Goal: Transaction & Acquisition: Purchase product/service

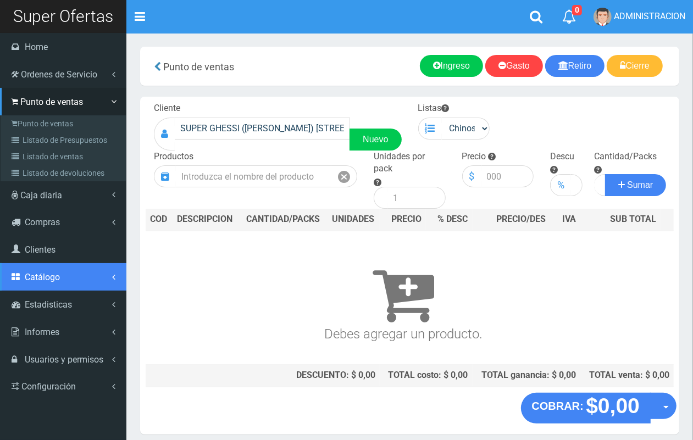
click at [51, 273] on span "Catálogo" at bounding box center [42, 277] width 35 height 10
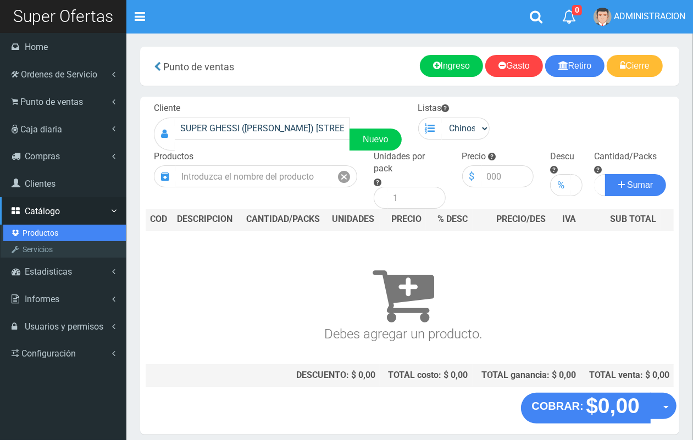
click at [47, 231] on link "Productos" at bounding box center [64, 233] width 122 height 16
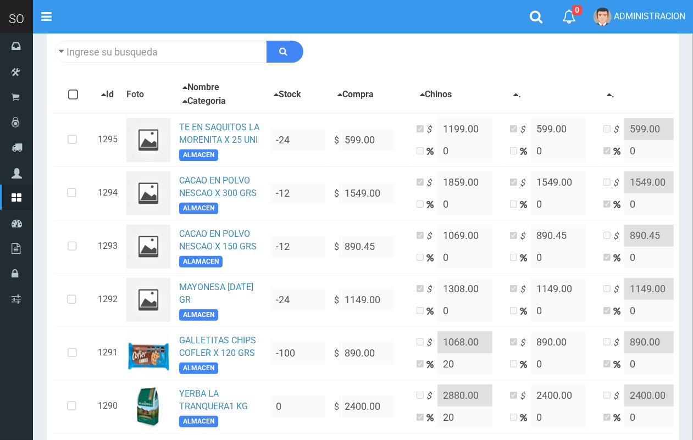
scroll to position [175, 0]
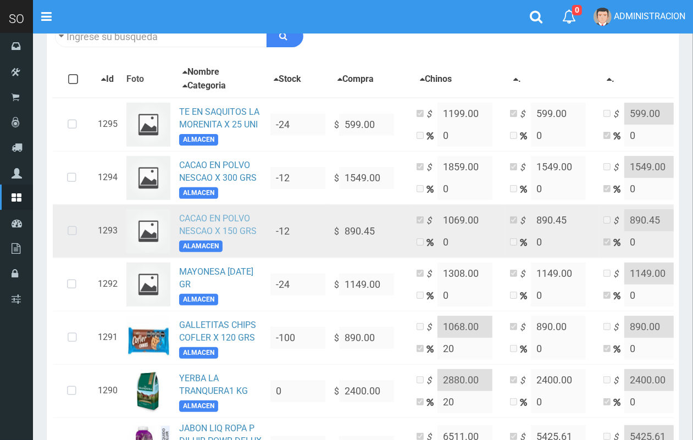
click at [196, 220] on link "CACAO EN POLVO NESCAO X 150 GRS" at bounding box center [217, 224] width 77 height 23
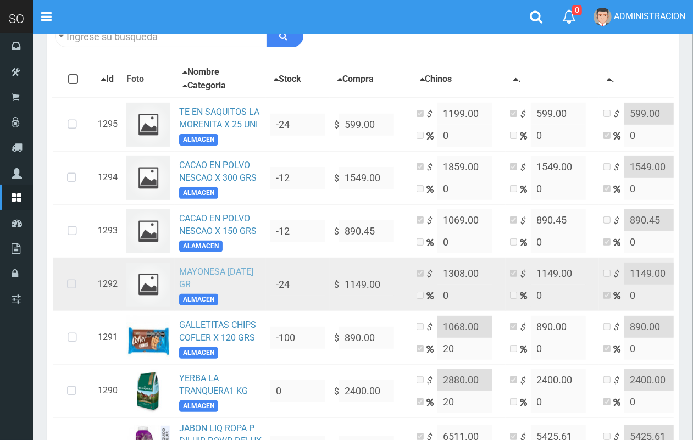
click at [206, 270] on link "MAYONESA BC 500 GR" at bounding box center [216, 277] width 74 height 23
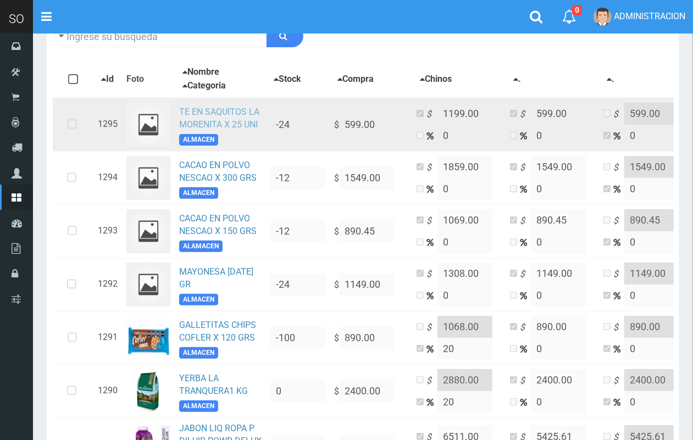
click at [243, 121] on link "TE EN SAQUITOS LA MORENITA X 25 UNI" at bounding box center [219, 118] width 80 height 23
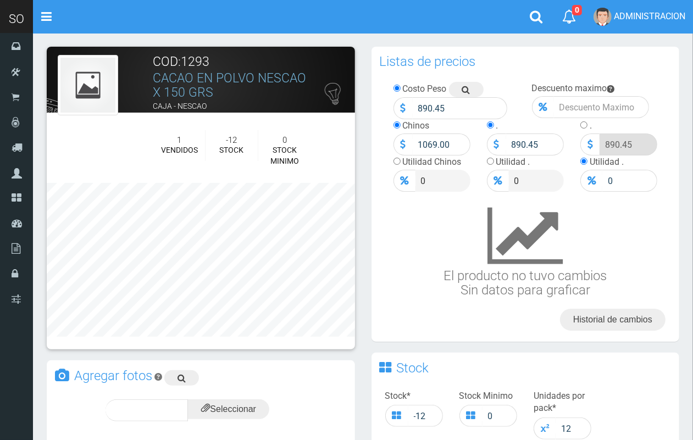
drag, startPoint x: 213, startPoint y: 91, endPoint x: 152, endPoint y: 81, distance: 61.9
click at [153, 81] on h3 "CACAO EN POLVO NESCAO X 150 GRS" at bounding box center [232, 85] width 158 height 28
copy link "CACAO EN POLVO NESCAO X 150 GRS"
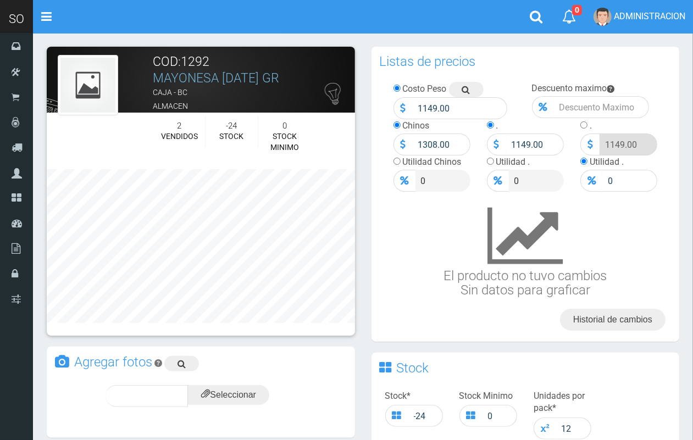
drag, startPoint x: 287, startPoint y: 75, endPoint x: 152, endPoint y: 77, distance: 134.6
click at [153, 77] on h3 "MAYONESA BC 500 GR" at bounding box center [232, 78] width 158 height 14
copy link "MAYONESA BC 500 GR"
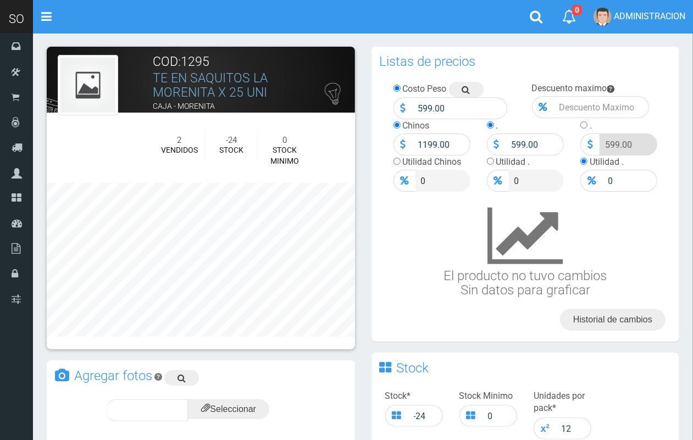
drag, startPoint x: 273, startPoint y: 91, endPoint x: 153, endPoint y: 75, distance: 121.3
click at [153, 75] on h3 "TE EN SAQUITOS LA MORENITA X 25 UNI" at bounding box center [232, 85] width 158 height 28
copy link "TE EN SAQUITOS LA MORENITA X 25 UNI"
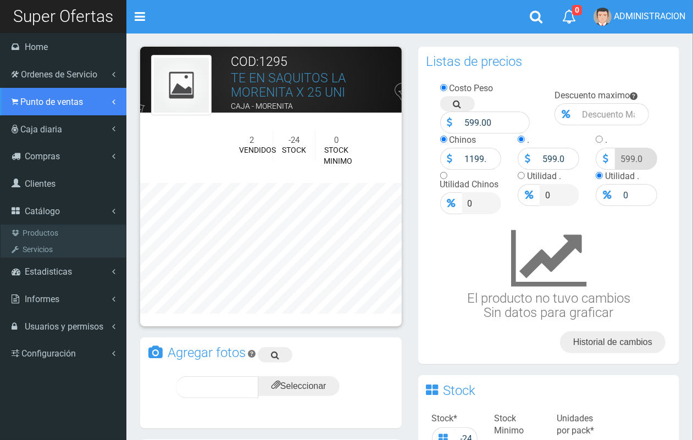
click at [43, 112] on link "Punto de ventas" at bounding box center [63, 101] width 126 height 27
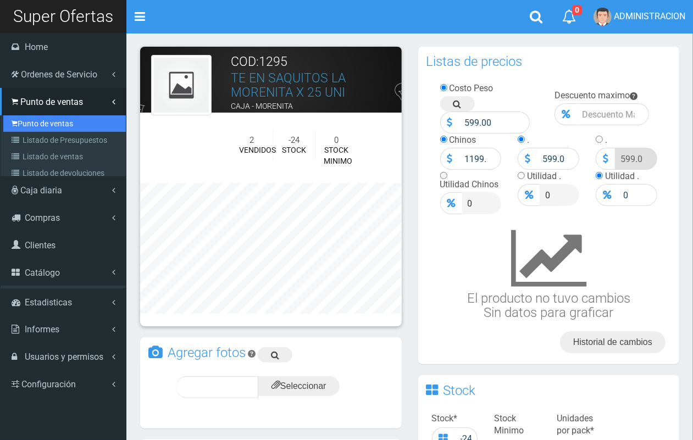
click at [51, 125] on link "Punto de ventas" at bounding box center [64, 123] width 122 height 16
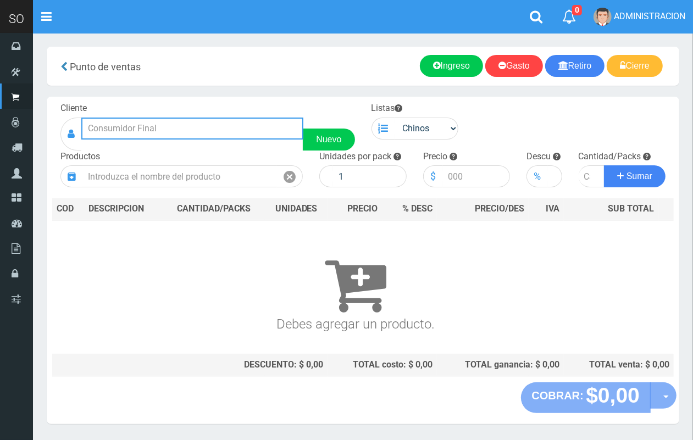
click at [246, 133] on input "text" at bounding box center [192, 129] width 222 height 22
click at [155, 130] on input "mati" at bounding box center [192, 129] width 222 height 22
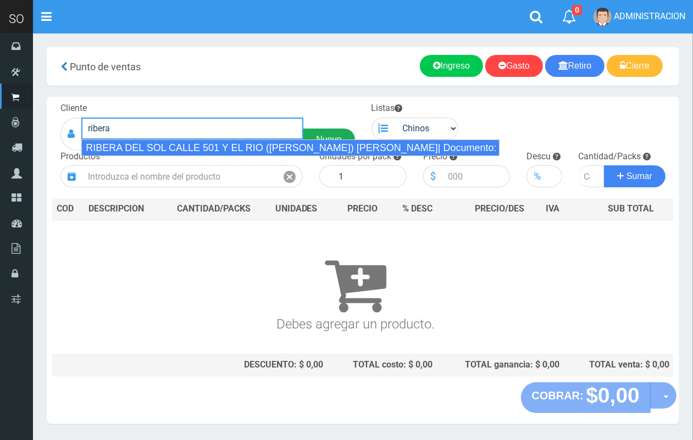
drag, startPoint x: 163, startPoint y: 147, endPoint x: 353, endPoint y: 133, distance: 190.5
click at [166, 144] on div "RIBERA DEL SOL CALLE 501 Y EL RIO (MATIAS) GILES| Documento: 5124847 | Teléfono:" at bounding box center [290, 148] width 418 height 16
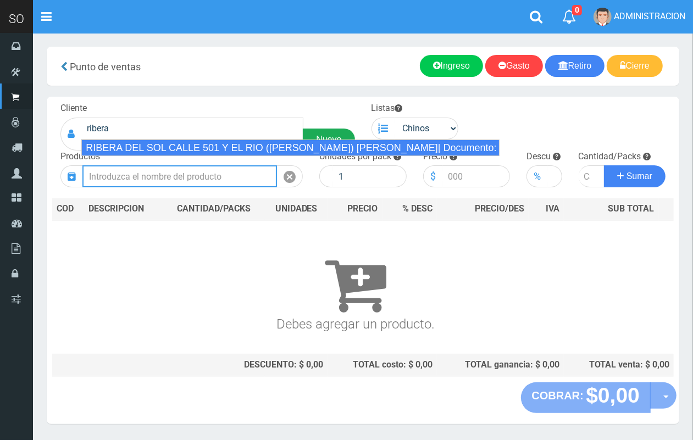
type input "RIBERA DEL SOL CALLE 501 Y EL RIO (MATIAS) GILES| Documento: 5124847 | Teléfono:"
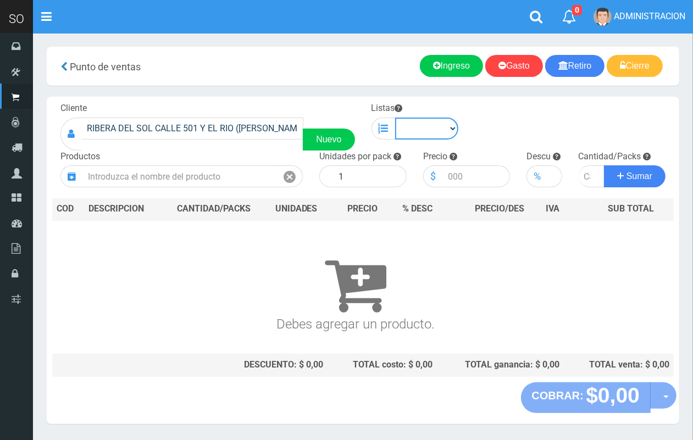
click at [437, 130] on select "Chinos . ." at bounding box center [427, 129] width 64 height 22
select select "1"
click at [395, 118] on select "Chinos . ." at bounding box center [427, 129] width 64 height 22
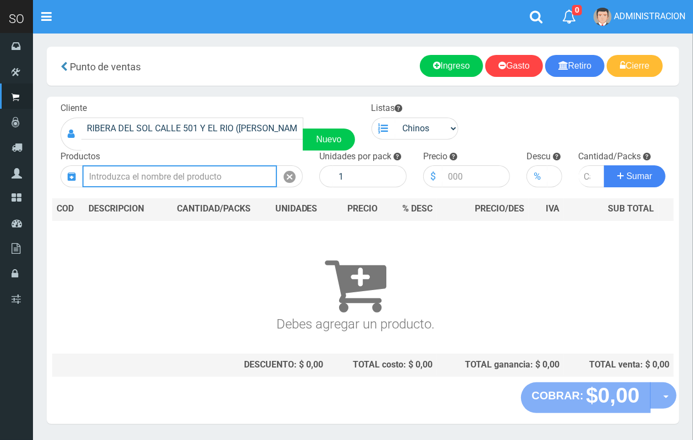
drag, startPoint x: 259, startPoint y: 186, endPoint x: 208, endPoint y: 12, distance: 181.6
click at [258, 183] on input "text" at bounding box center [179, 176] width 194 height 22
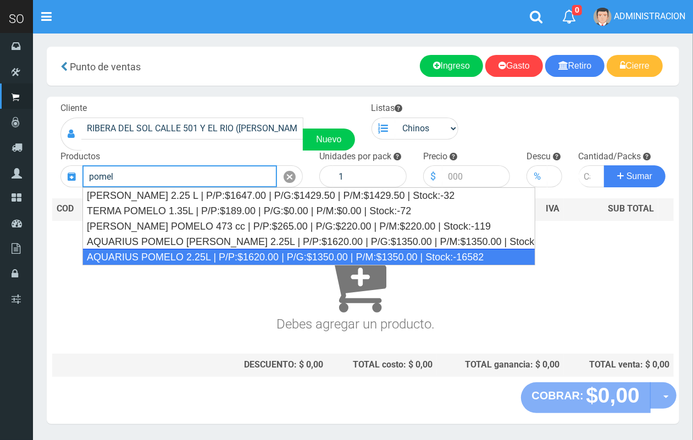
click at [296, 253] on div "AQUARIUS POMELO 2.25L | P/P:$1620.00 | P/G:$1350.00 | P/M:$1350.00 | Stock:-165…" at bounding box center [308, 257] width 453 height 16
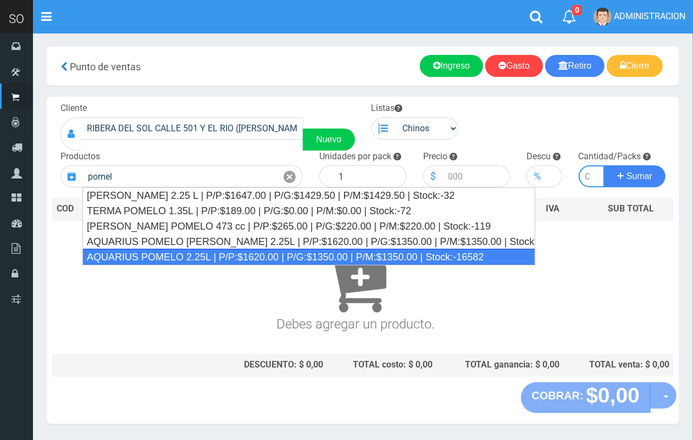
type input "AQUARIUS POMELO 2.25L | P/P:$1620.00 | P/G:$1350.00 | P/M:$1350.00 | Stock:-165…"
type input "6"
type input "1620.00"
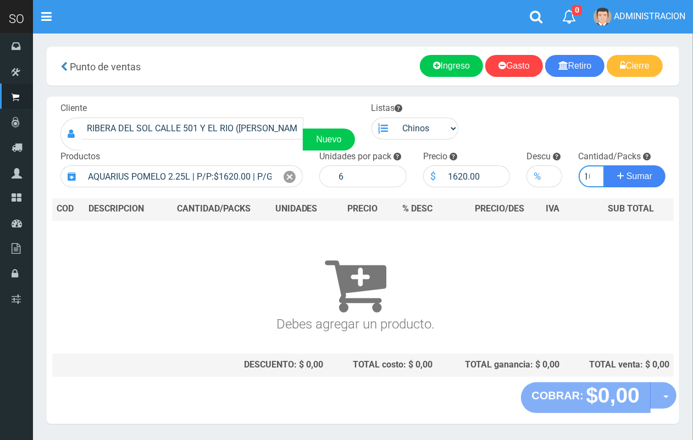
scroll to position [0, 6]
type input "10"
click at [604, 165] on button "Sumar" at bounding box center [635, 176] width 62 height 22
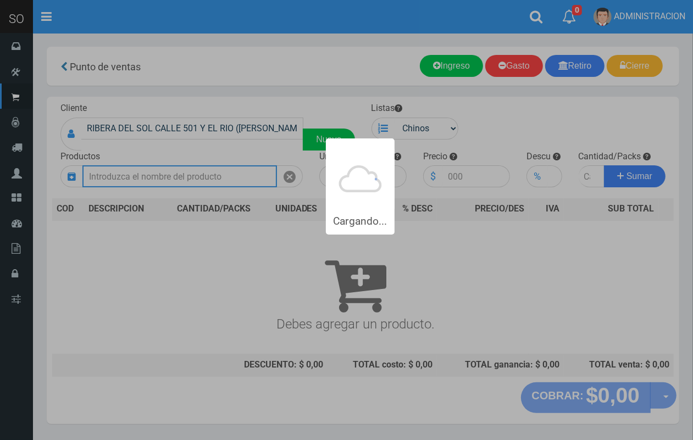
scroll to position [0, 0]
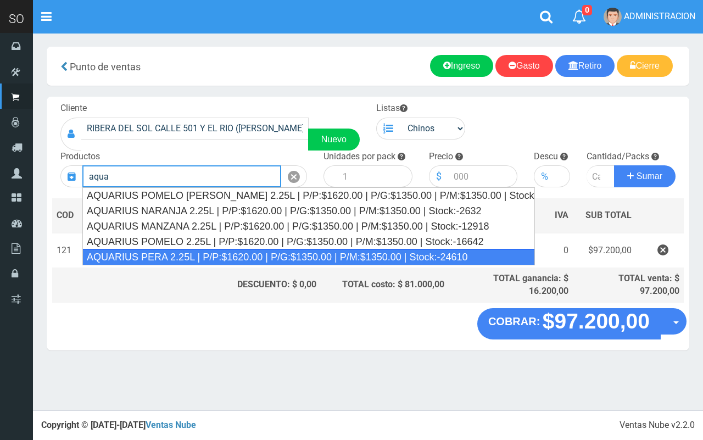
click at [232, 261] on div "AQUARIUS PERA 2.25L | P/P:$1620.00 | P/G:$1350.00 | P/M:$1350.00 | Stock:-24610" at bounding box center [308, 257] width 453 height 16
type input "AQUARIUS PERA 2.25L | P/P:$1620.00 | P/G:$1350.00 | P/M:$1350.00 | Stock:-24610"
type input "6"
type input "1620.00"
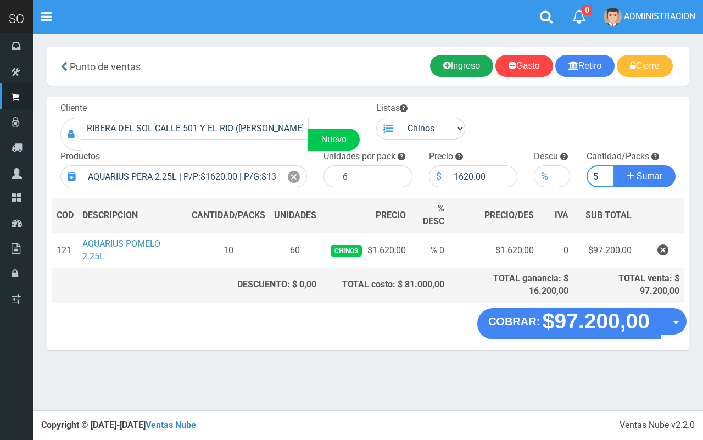
type input "5"
click at [614, 165] on button "Sumar" at bounding box center [645, 176] width 62 height 22
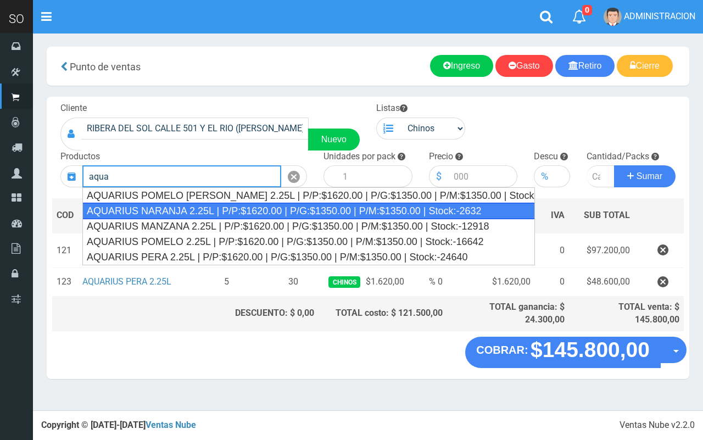
click at [360, 213] on div "AQUARIUS NARANJA 2.25L | P/P:$1620.00 | P/G:$1350.00 | P/M:$1350.00 | Stock:-26…" at bounding box center [308, 211] width 453 height 16
type input "AQUARIUS NARANJA 2.25L | P/P:$1620.00 | P/G:$1350.00 | P/M:$1350.00 | Stock:-26…"
type input "6"
type input "1620.00"
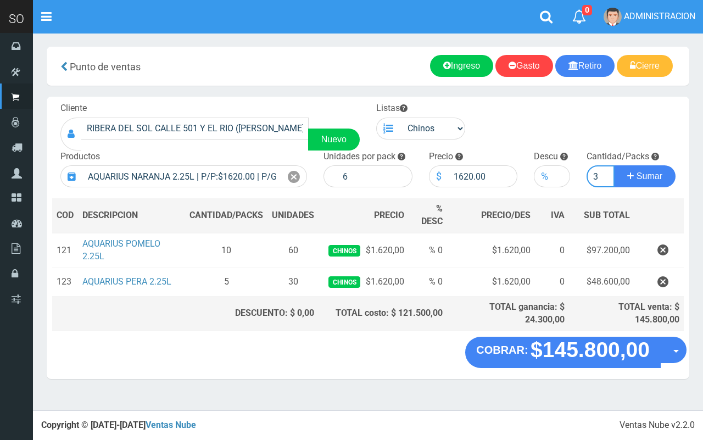
type input "3"
click at [614, 165] on button "Sumar" at bounding box center [645, 176] width 62 height 22
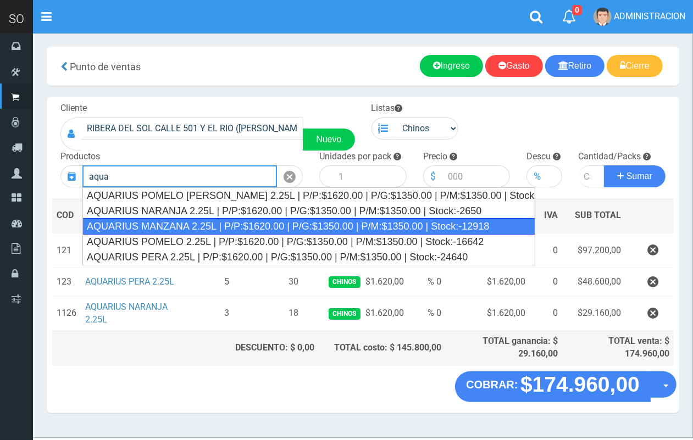
click at [223, 227] on div "AQUARIUS MANZANA 2.25L | P/P:$1620.00 | P/G:$1350.00 | P/M:$1350.00 | Stock:-12…" at bounding box center [308, 226] width 453 height 16
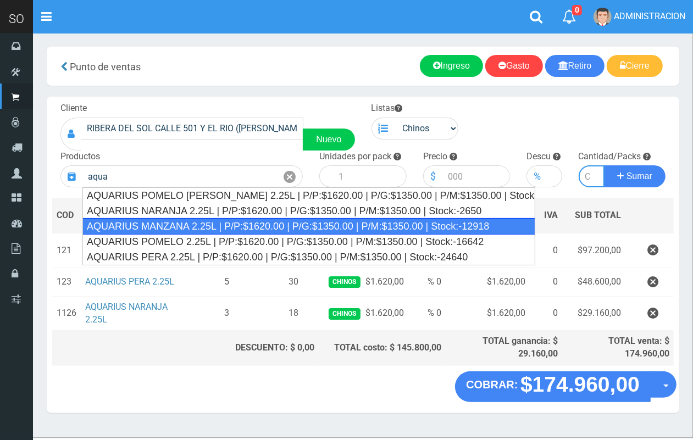
type input "AQUARIUS MANZANA 2.25L | P/P:$1620.00 | P/G:$1350.00 | P/M:$1350.00 | Stock:-12…"
type input "6"
type input "1620.00"
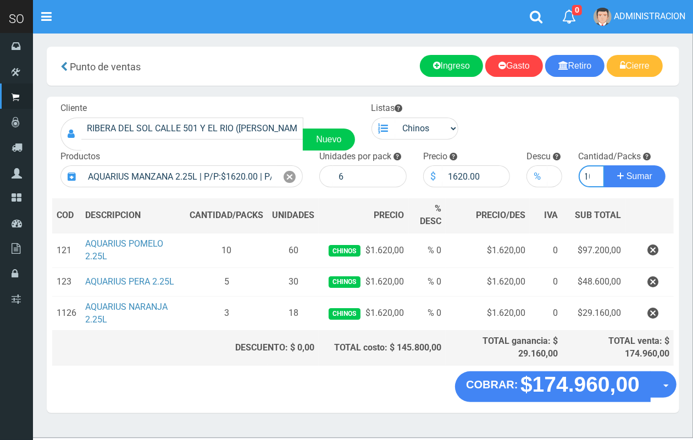
scroll to position [0, 6]
type input "10"
click at [604, 165] on button "Sumar" at bounding box center [635, 176] width 62 height 22
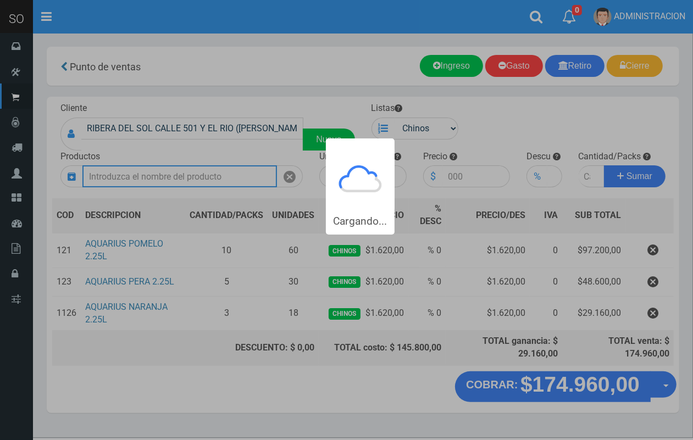
scroll to position [0, 0]
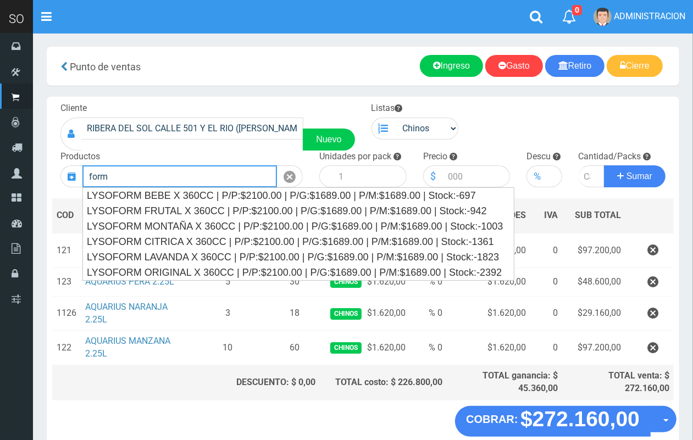
type input "form"
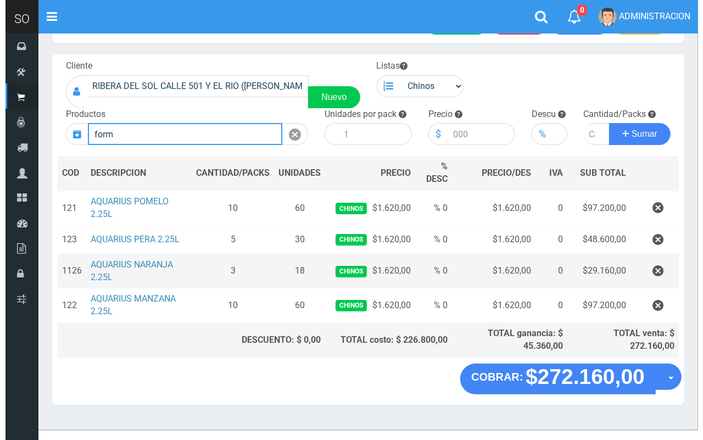
scroll to position [53, 0]
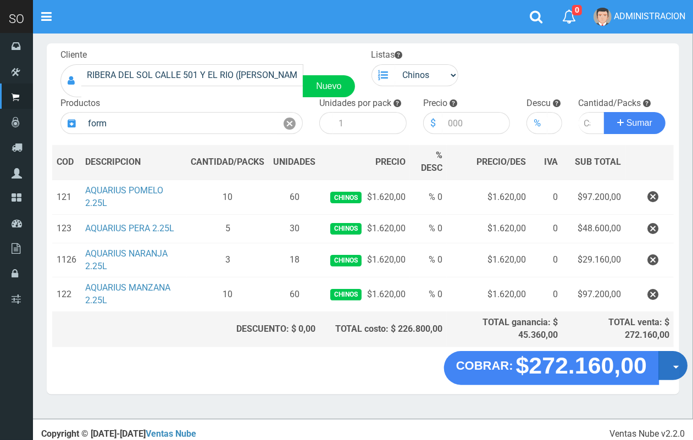
click at [675, 368] on span "button" at bounding box center [676, 366] width 6 height 3
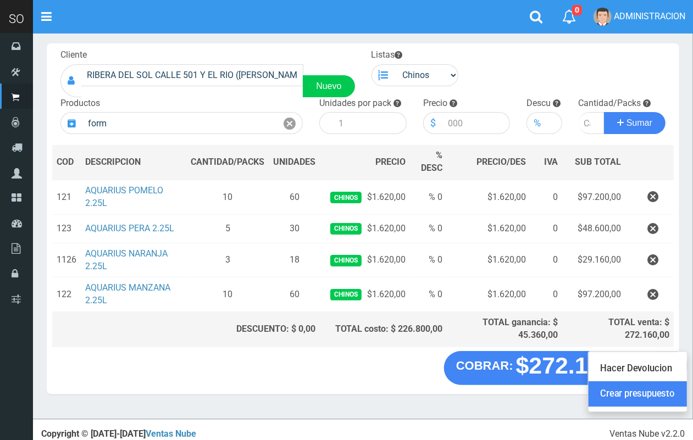
click at [660, 395] on link "Crear presupuesto" at bounding box center [637, 393] width 98 height 25
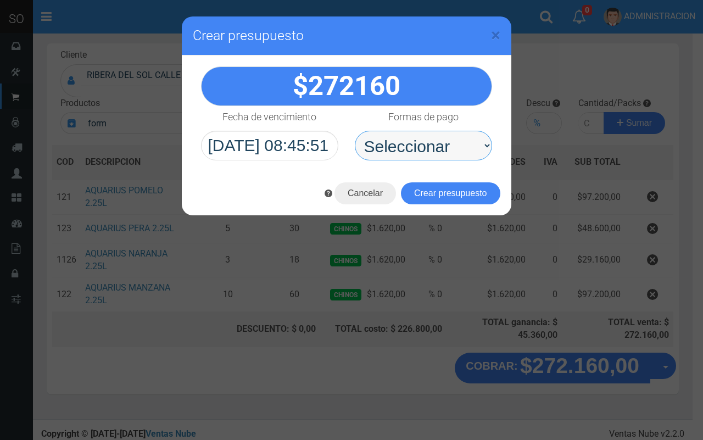
click at [460, 149] on select "Seleccionar Efectivo Tarjeta de Crédito Depósito Débito" at bounding box center [423, 146] width 137 height 30
select select "Efectivo"
click at [355, 131] on select "Seleccionar Efectivo Tarjeta de Crédito Depósito Débito" at bounding box center [423, 146] width 137 height 30
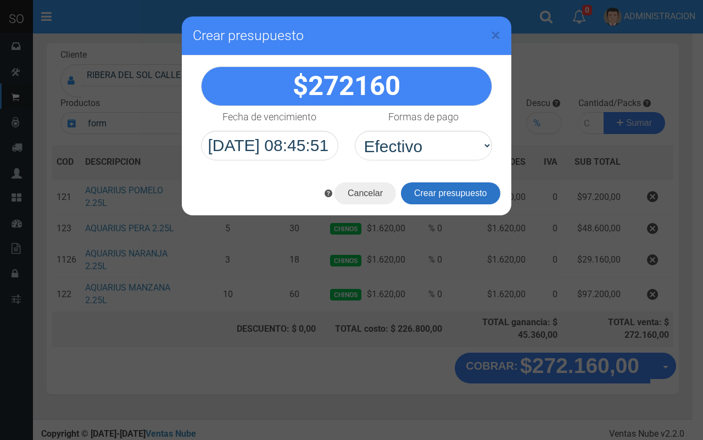
click at [443, 193] on button "Crear presupuesto" at bounding box center [450, 193] width 99 height 22
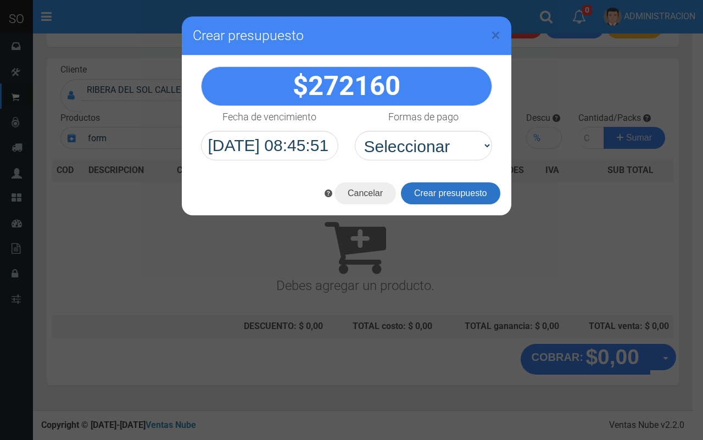
scroll to position [33, 0]
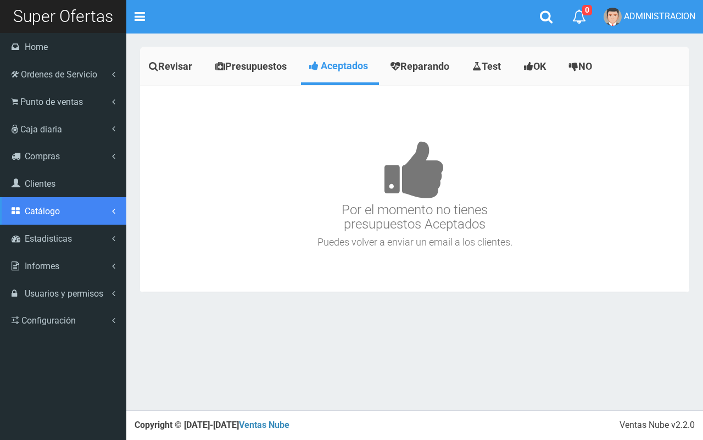
click at [62, 210] on link "Catálogo" at bounding box center [63, 210] width 126 height 27
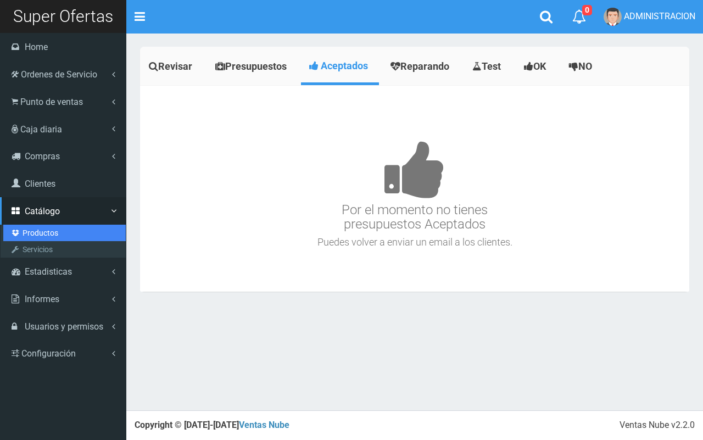
click at [33, 226] on link "Productos" at bounding box center [64, 233] width 122 height 16
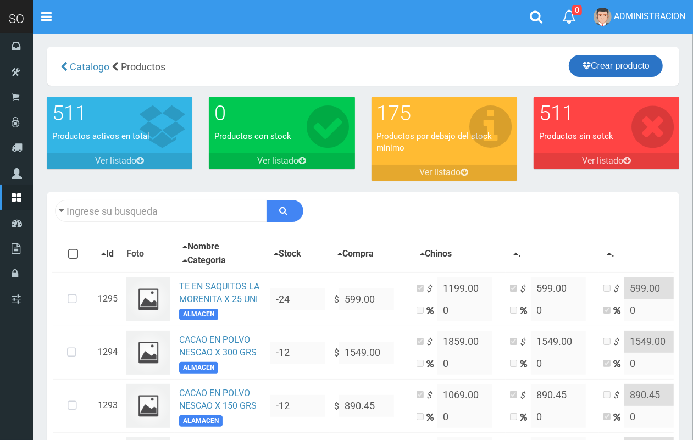
click at [599, 68] on link "Crear producto" at bounding box center [616, 66] width 94 height 22
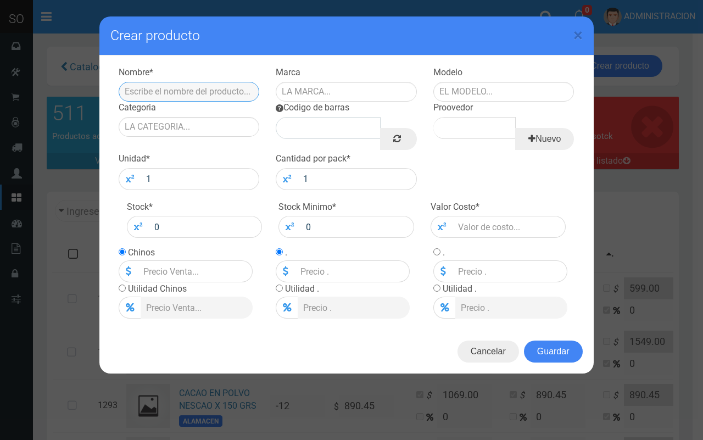
click at [213, 90] on input "text" at bounding box center [189, 92] width 141 height 20
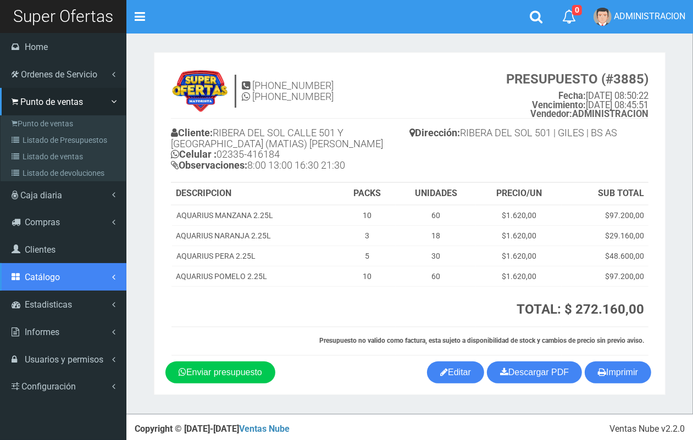
click at [40, 272] on span "Catálogo" at bounding box center [42, 277] width 35 height 10
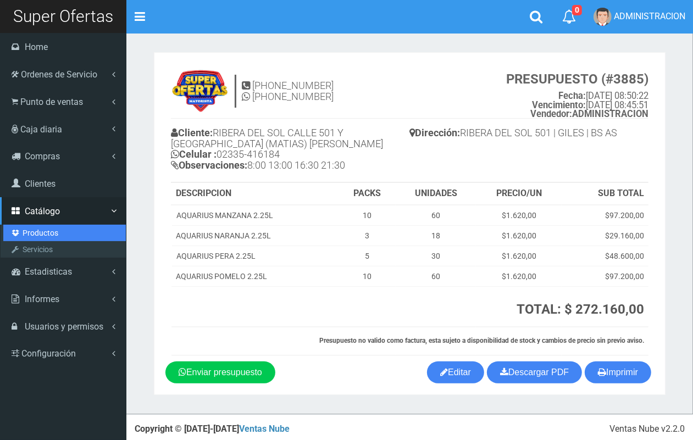
click at [37, 229] on link "Productos" at bounding box center [64, 233] width 122 height 16
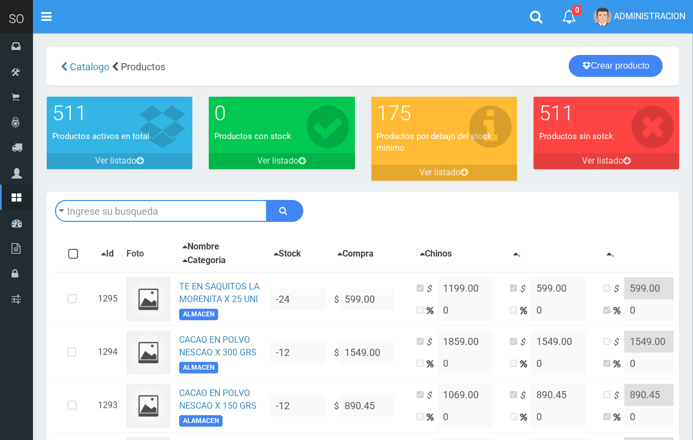
click at [149, 209] on input "text" at bounding box center [161, 211] width 212 height 22
type input "AQUA"
click at [266, 200] on button "submit" at bounding box center [284, 211] width 37 height 22
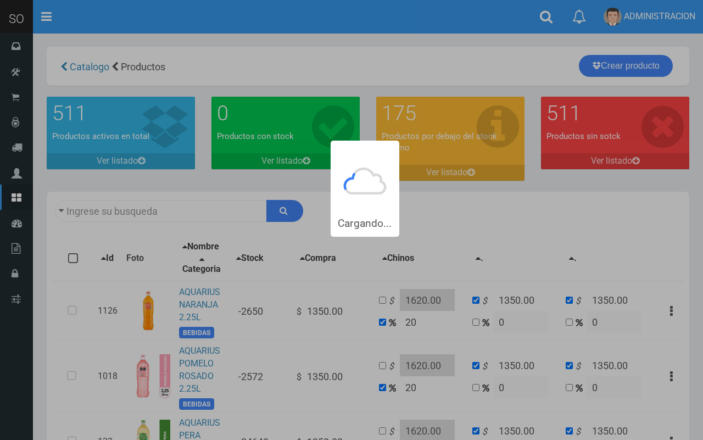
type input "AQUA"
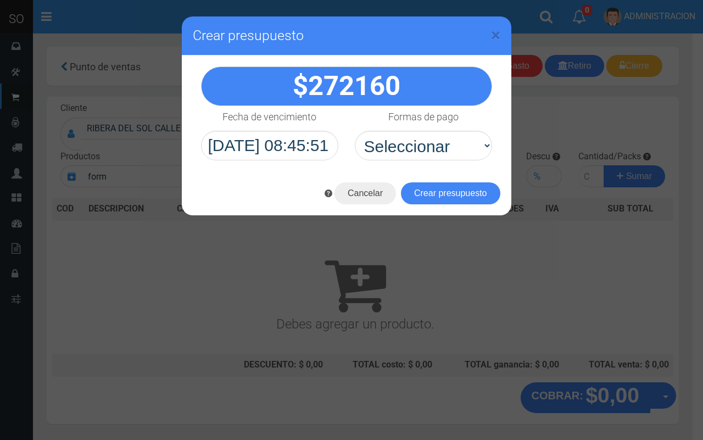
click at [500, 31] on span "×" at bounding box center [495, 35] width 9 height 21
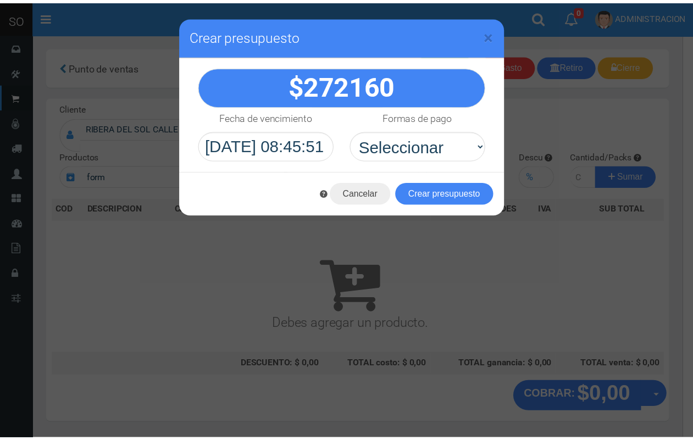
scroll to position [33, 0]
